Goal: Task Accomplishment & Management: Complete application form

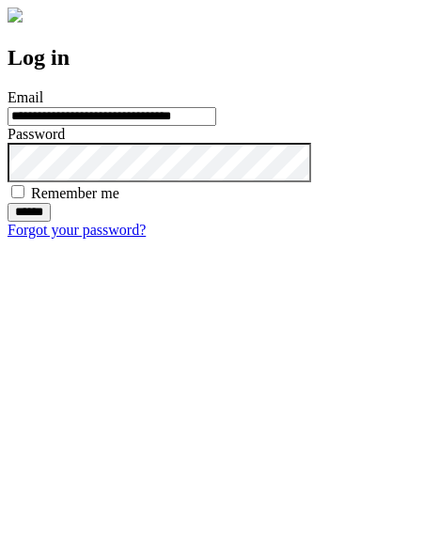
type input "**********"
click at [51, 222] on input "******" at bounding box center [29, 212] width 43 height 19
